Goal: Find specific page/section: Find specific page/section

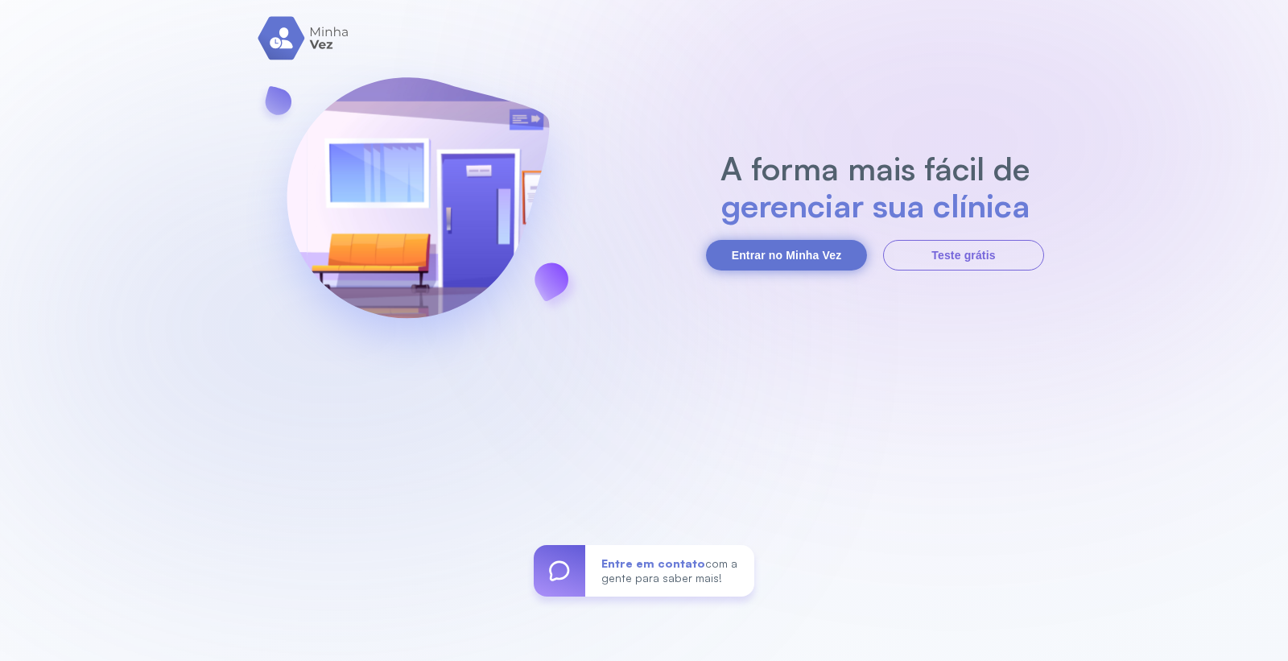
click at [730, 254] on button "Entrar no Minha Vez" at bounding box center [786, 255] width 161 height 31
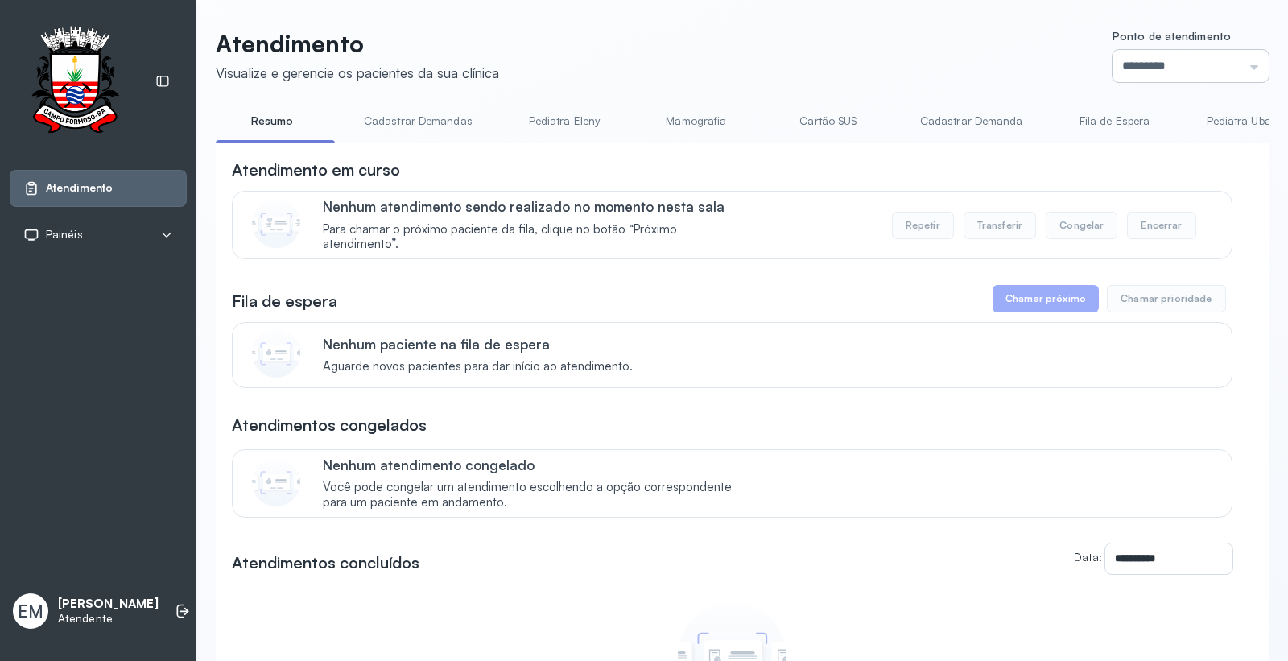
click at [1174, 75] on input "*********" at bounding box center [1191, 66] width 156 height 32
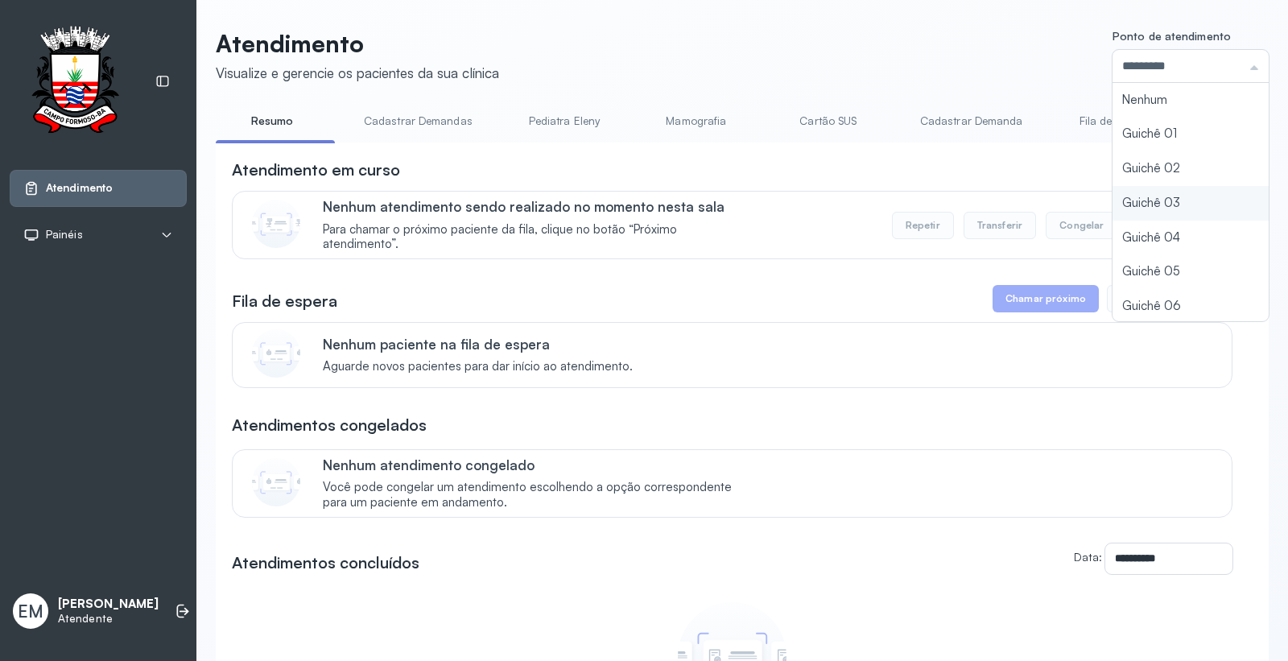
type input "*********"
click at [1139, 203] on div "Atendimento Visualize e gerencie os pacientes da sua clínica Ponto de atendimen…" at bounding box center [742, 448] width 1053 height 839
